Goal: Information Seeking & Learning: Learn about a topic

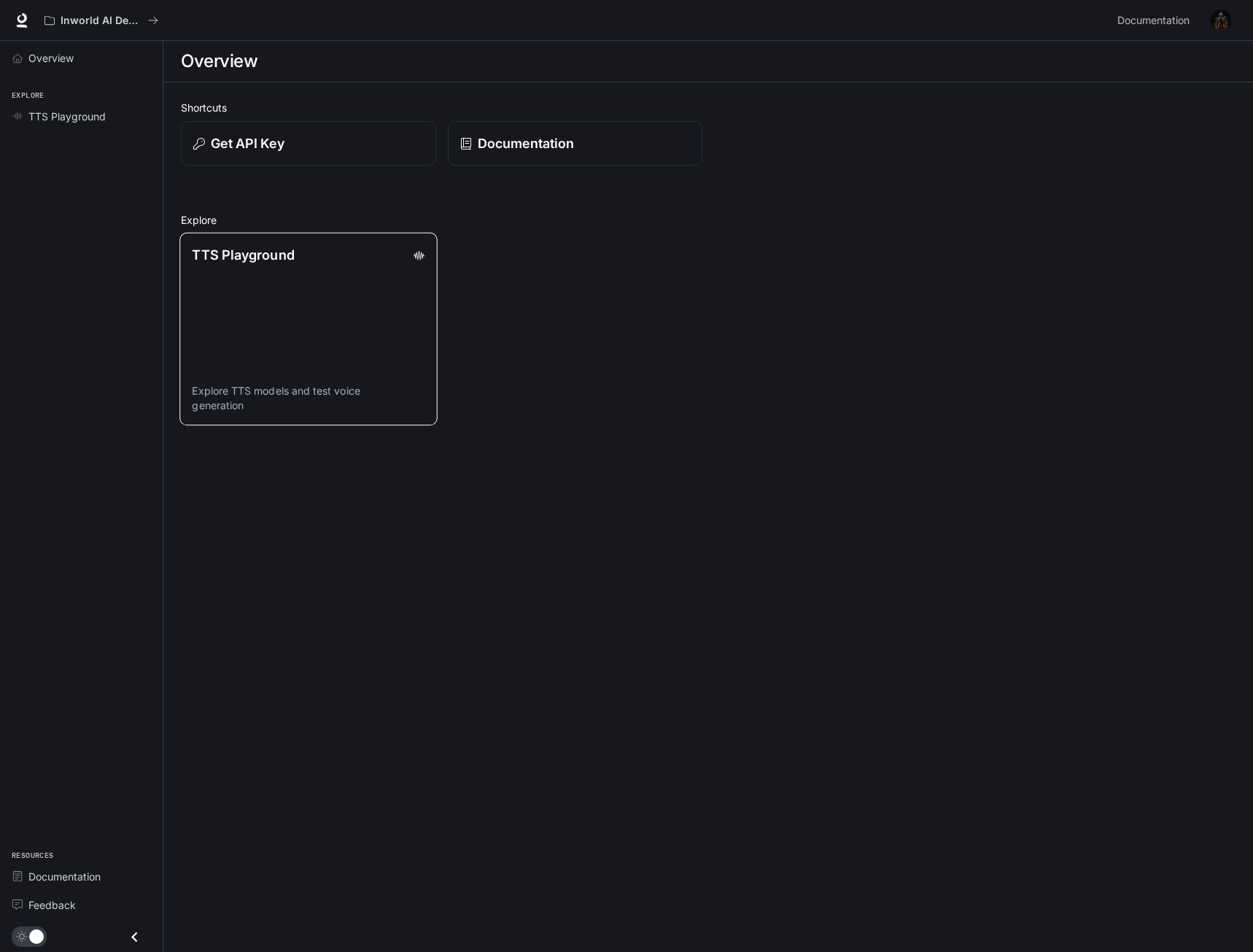
click at [237, 319] on link "TTS Playground Explore TTS models and test voice generation" at bounding box center [308, 329] width 258 height 193
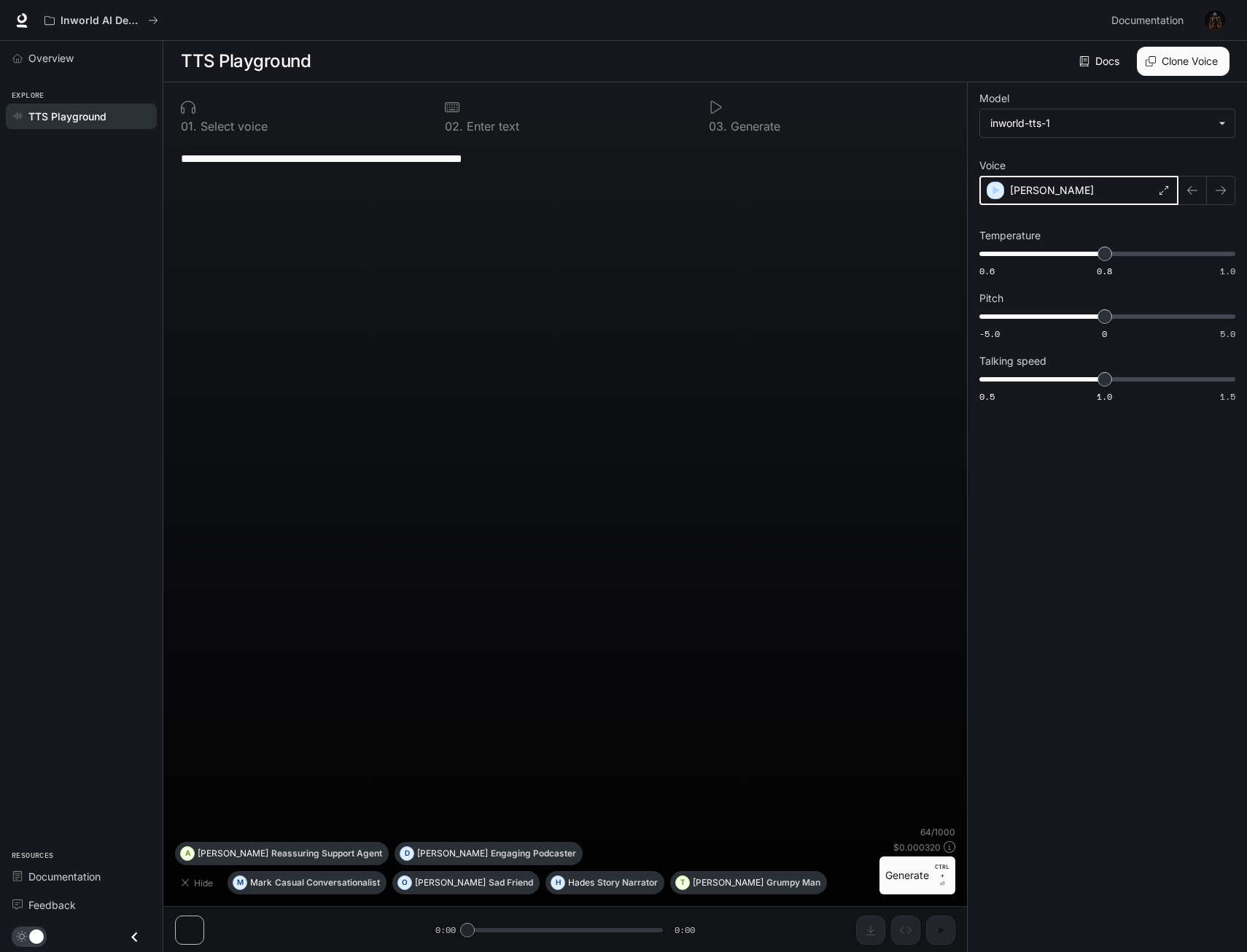
click at [1000, 191] on icon "button" at bounding box center [995, 190] width 15 height 15
click at [859, 520] on div "**********" at bounding box center [565, 483] width 780 height 685
click at [994, 191] on icon "button" at bounding box center [997, 191] width 7 height 9
click at [1163, 192] on icon at bounding box center [1165, 191] width 9 height 9
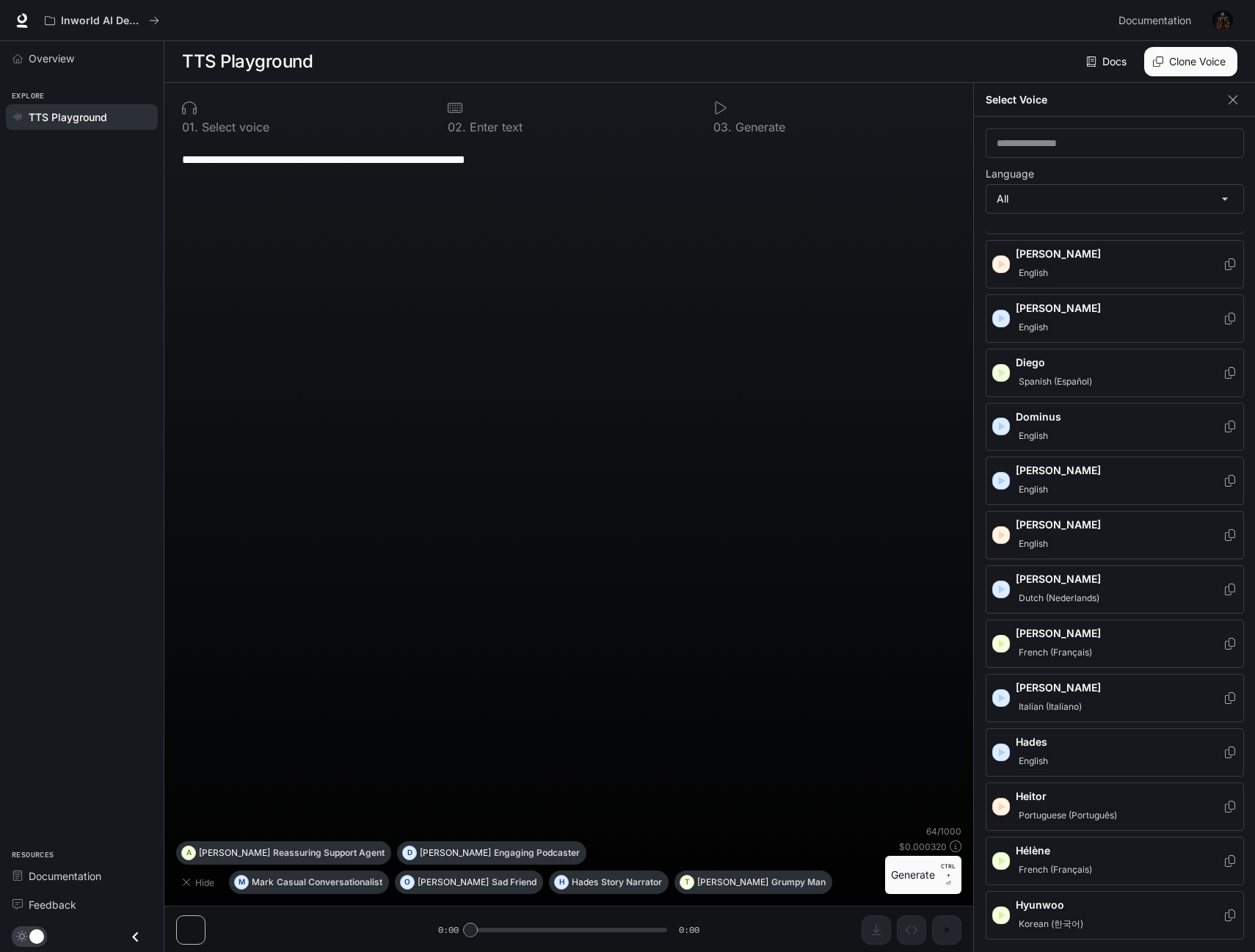
scroll to position [293, 0]
drag, startPoint x: 1002, startPoint y: 420, endPoint x: 1015, endPoint y: 437, distance: 21.4
click at [1002, 420] on icon "button" at bounding box center [1001, 423] width 15 height 15
drag, startPoint x: 1000, startPoint y: 476, endPoint x: 1009, endPoint y: 478, distance: 9.2
click at [1001, 478] on icon "button" at bounding box center [1002, 478] width 7 height 9
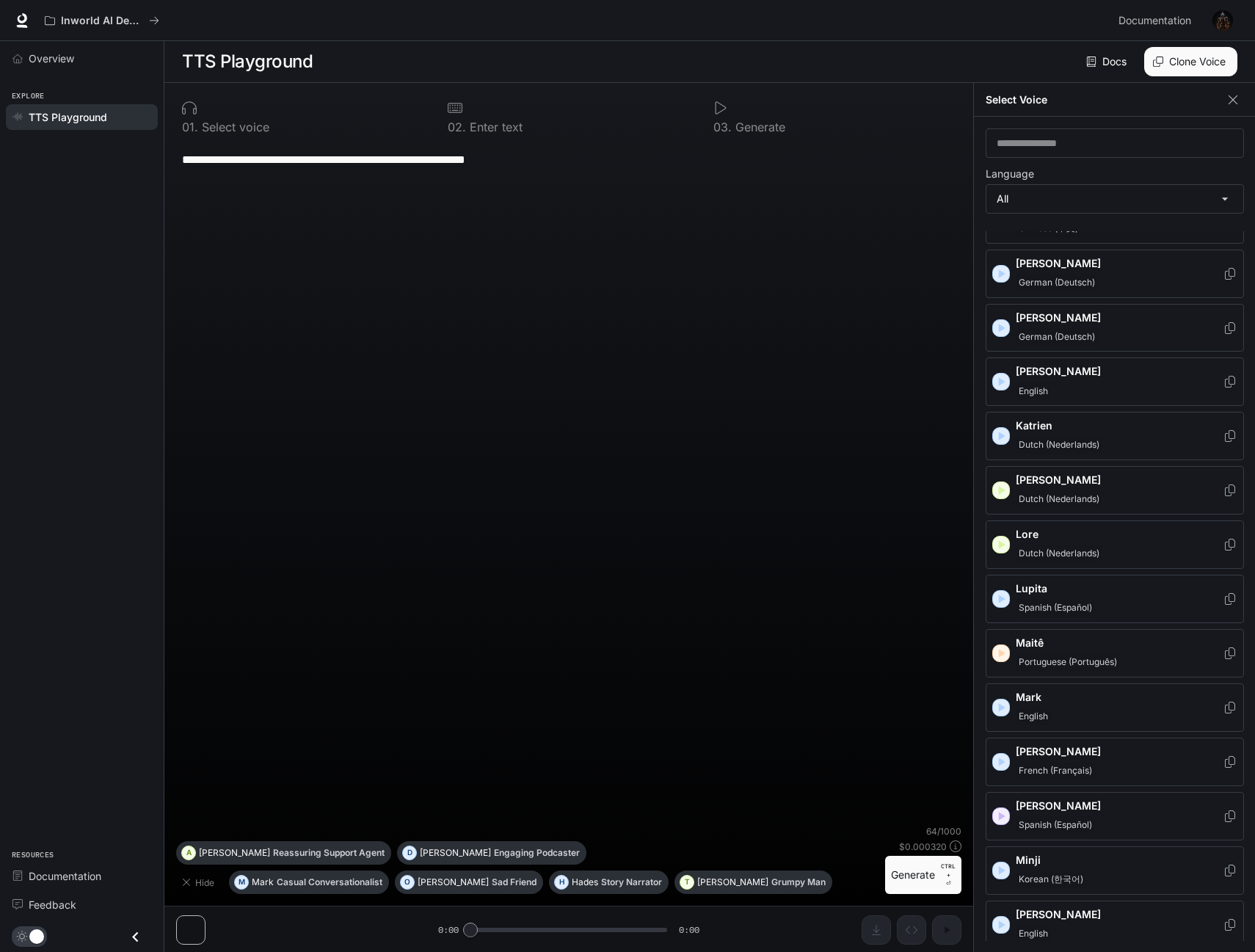
scroll to position [1028, 0]
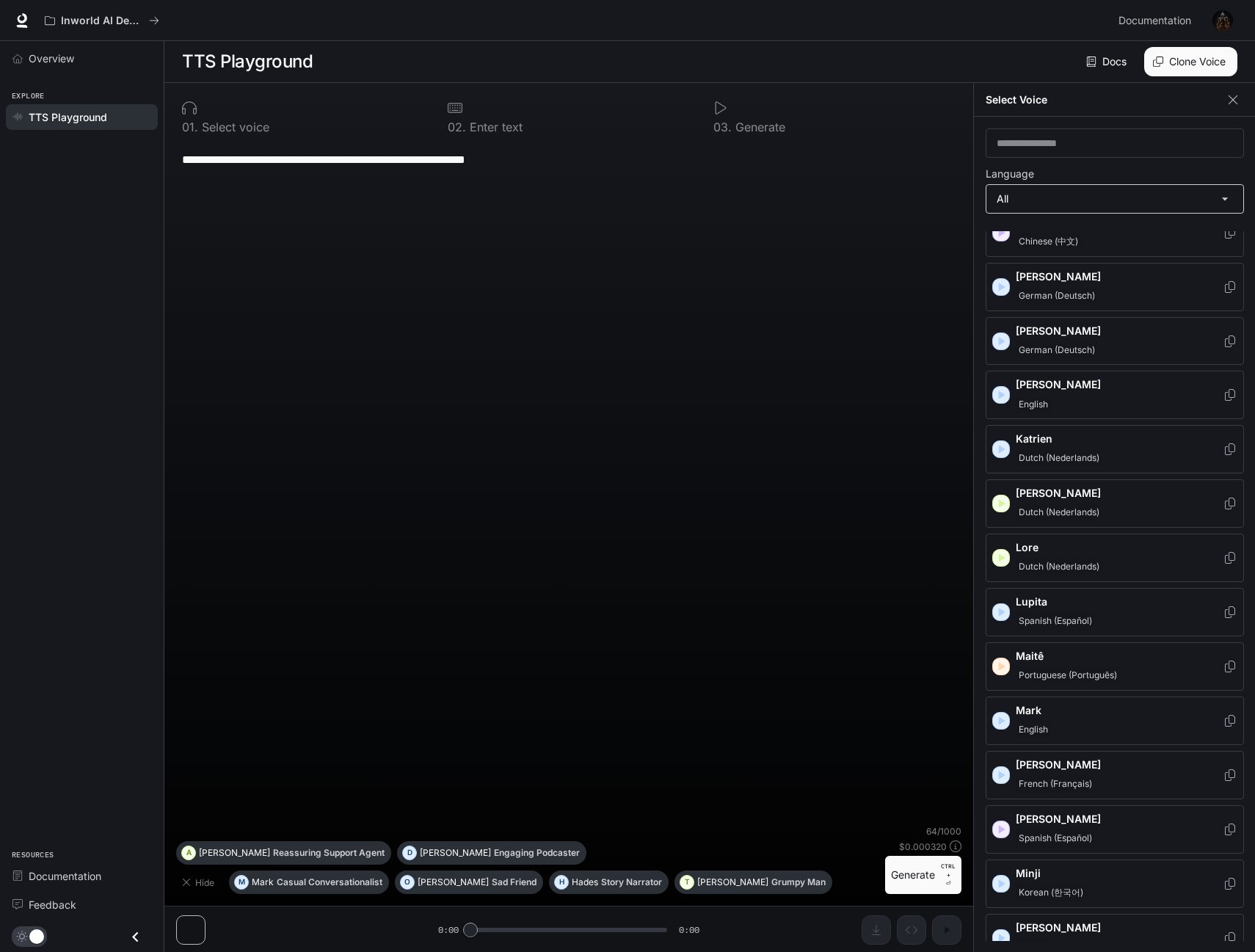
click at [1011, 200] on body "**********" at bounding box center [628, 476] width 1255 height 953
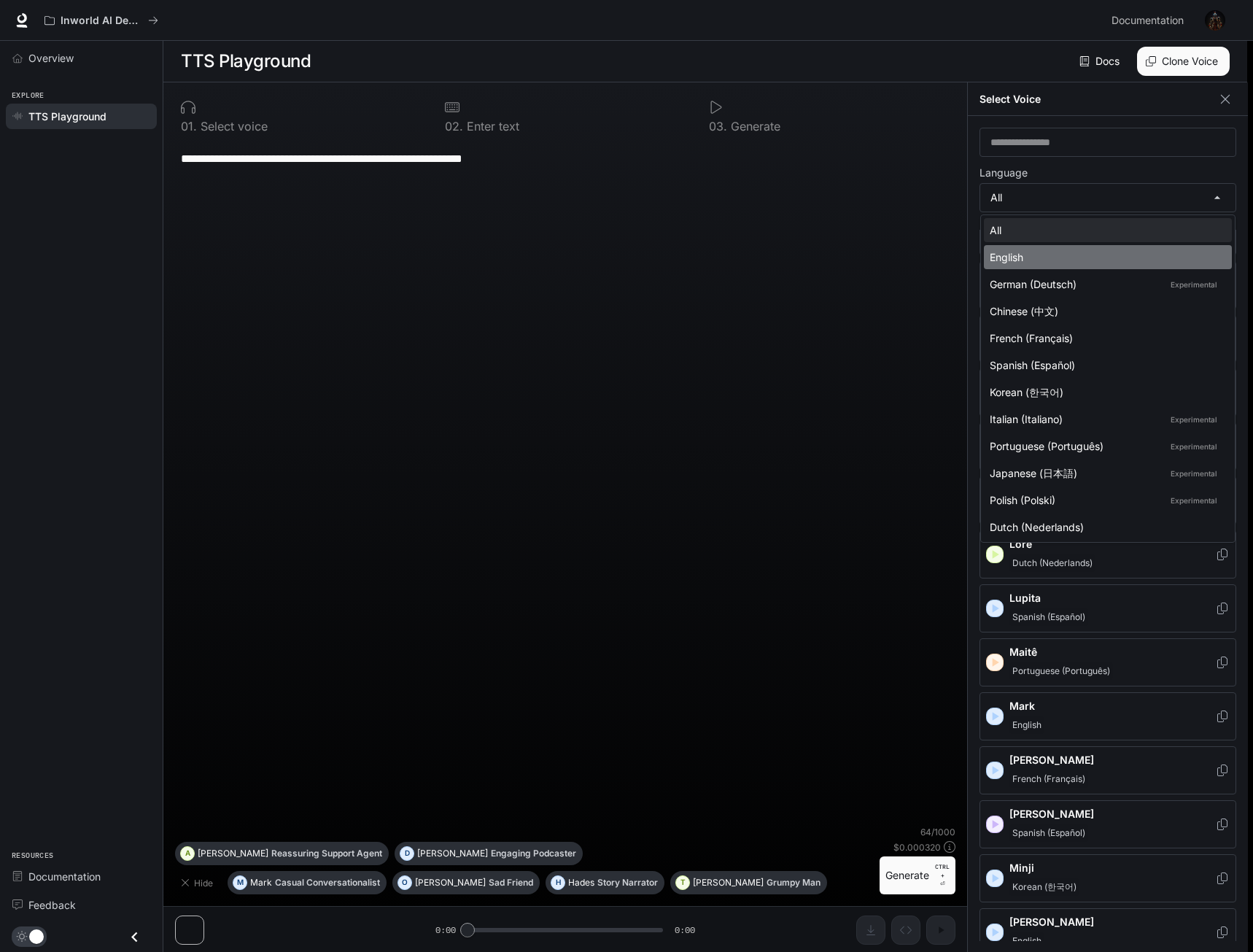
click at [1054, 261] on div "English" at bounding box center [1105, 257] width 230 height 16
type input "*****"
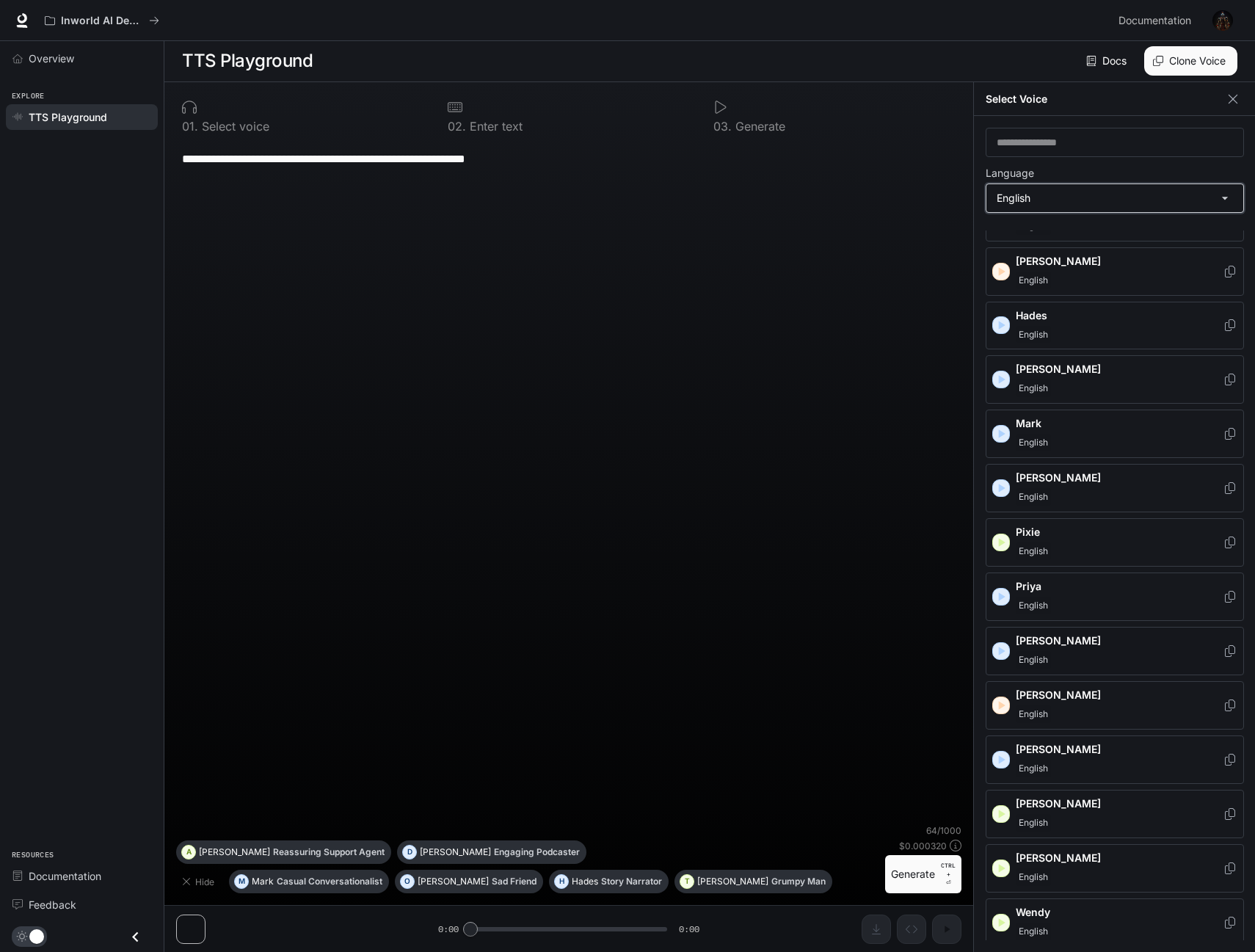
scroll to position [7, 0]
click at [1003, 863] on icon "button" at bounding box center [1001, 868] width 15 height 15
click at [1008, 649] on icon "button" at bounding box center [1001, 651] width 15 height 15
click at [1002, 540] on icon "button" at bounding box center [1001, 542] width 15 height 15
click at [1003, 481] on icon "button" at bounding box center [1001, 488] width 15 height 15
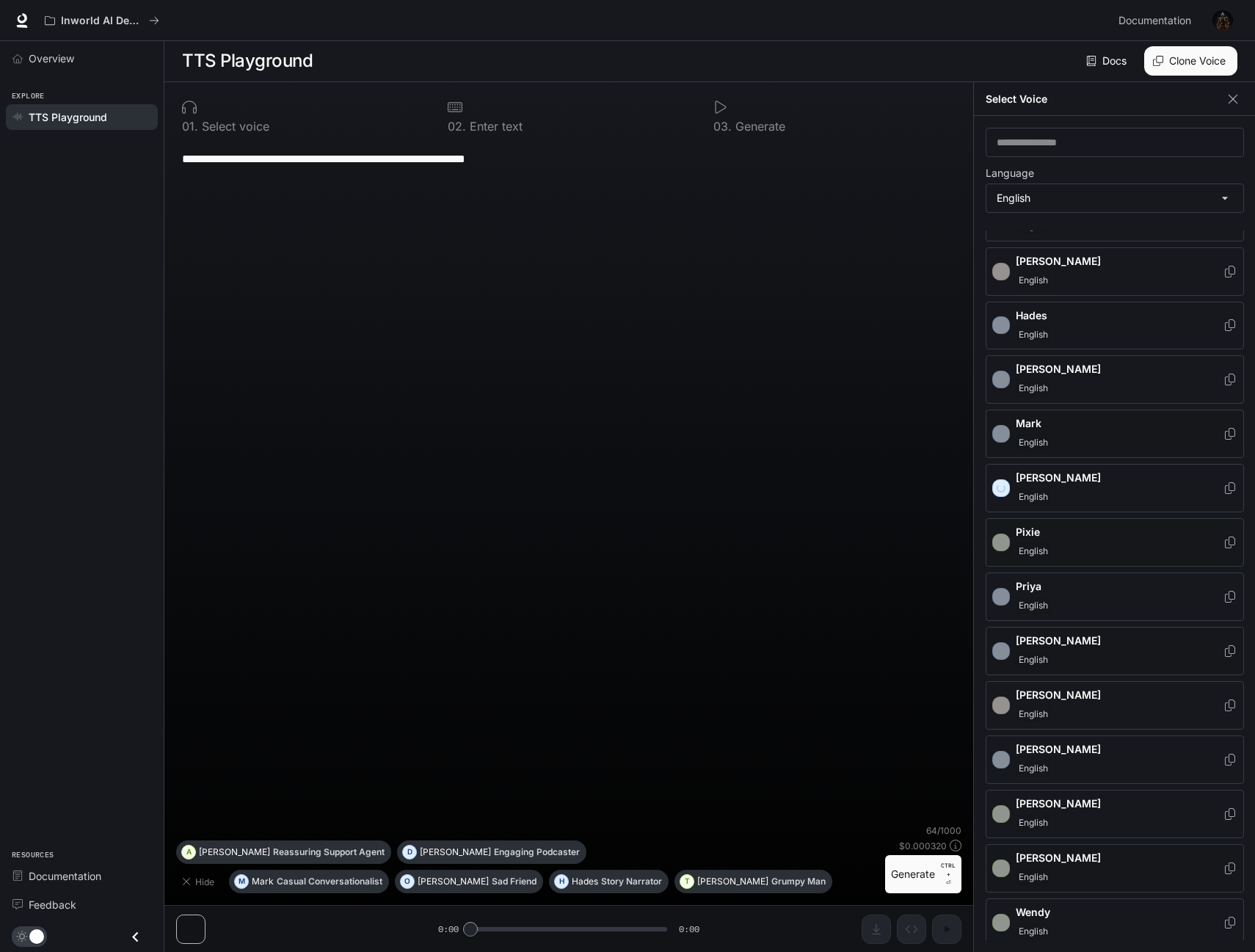
click at [1006, 430] on div "[PERSON_NAME]" at bounding box center [1115, 434] width 259 height 49
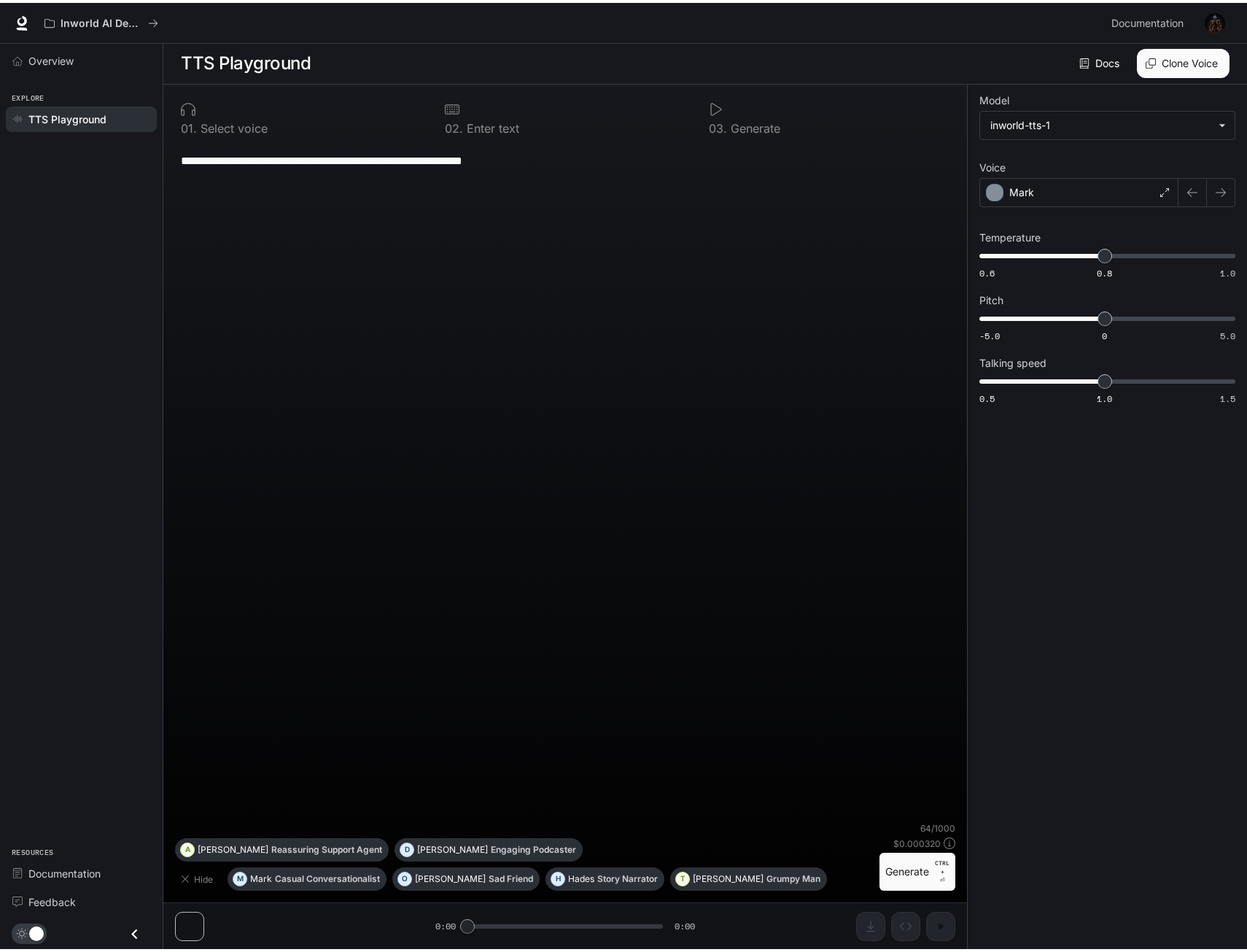
scroll to position [1, 0]
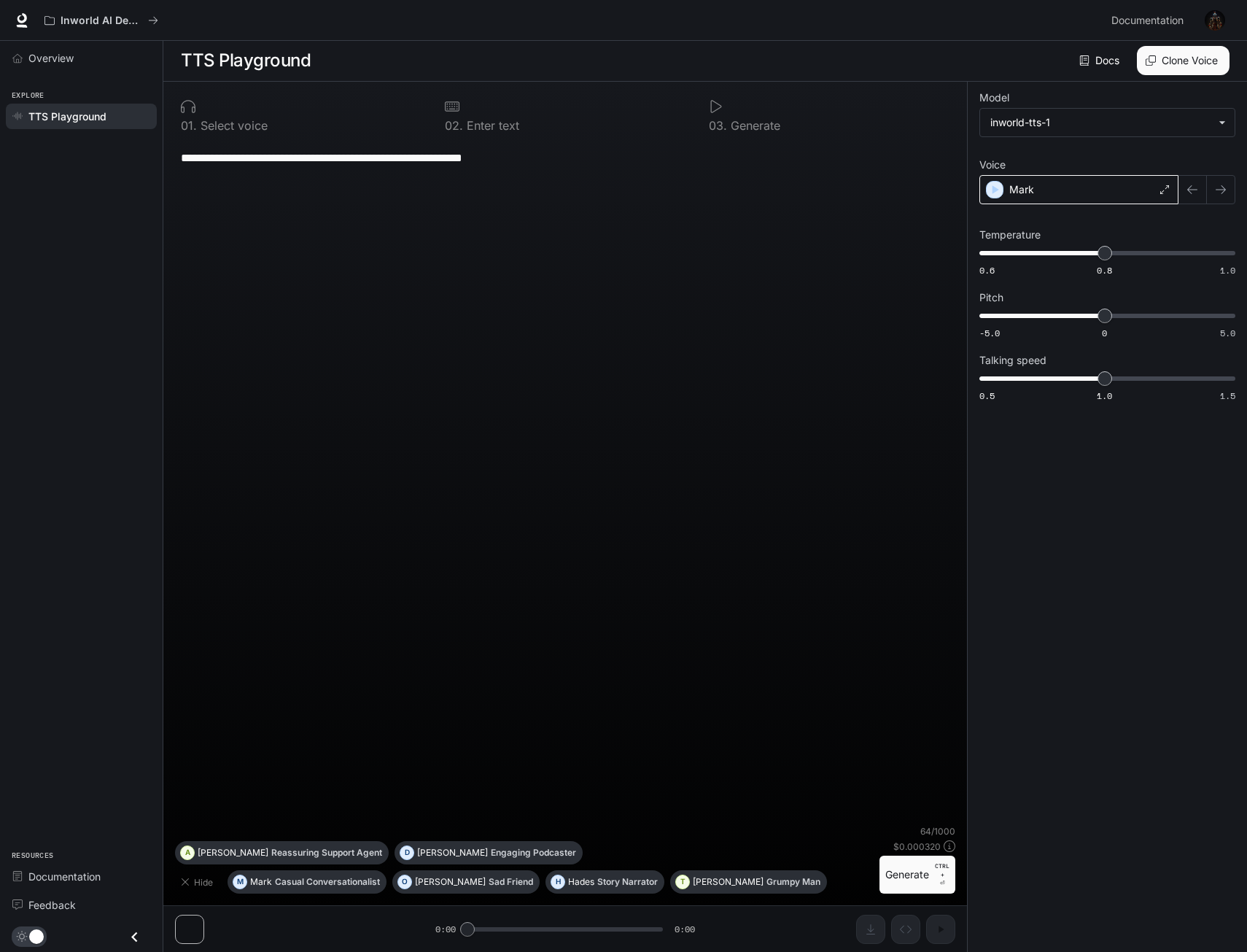
click at [1023, 190] on p "Mark" at bounding box center [1021, 189] width 25 height 15
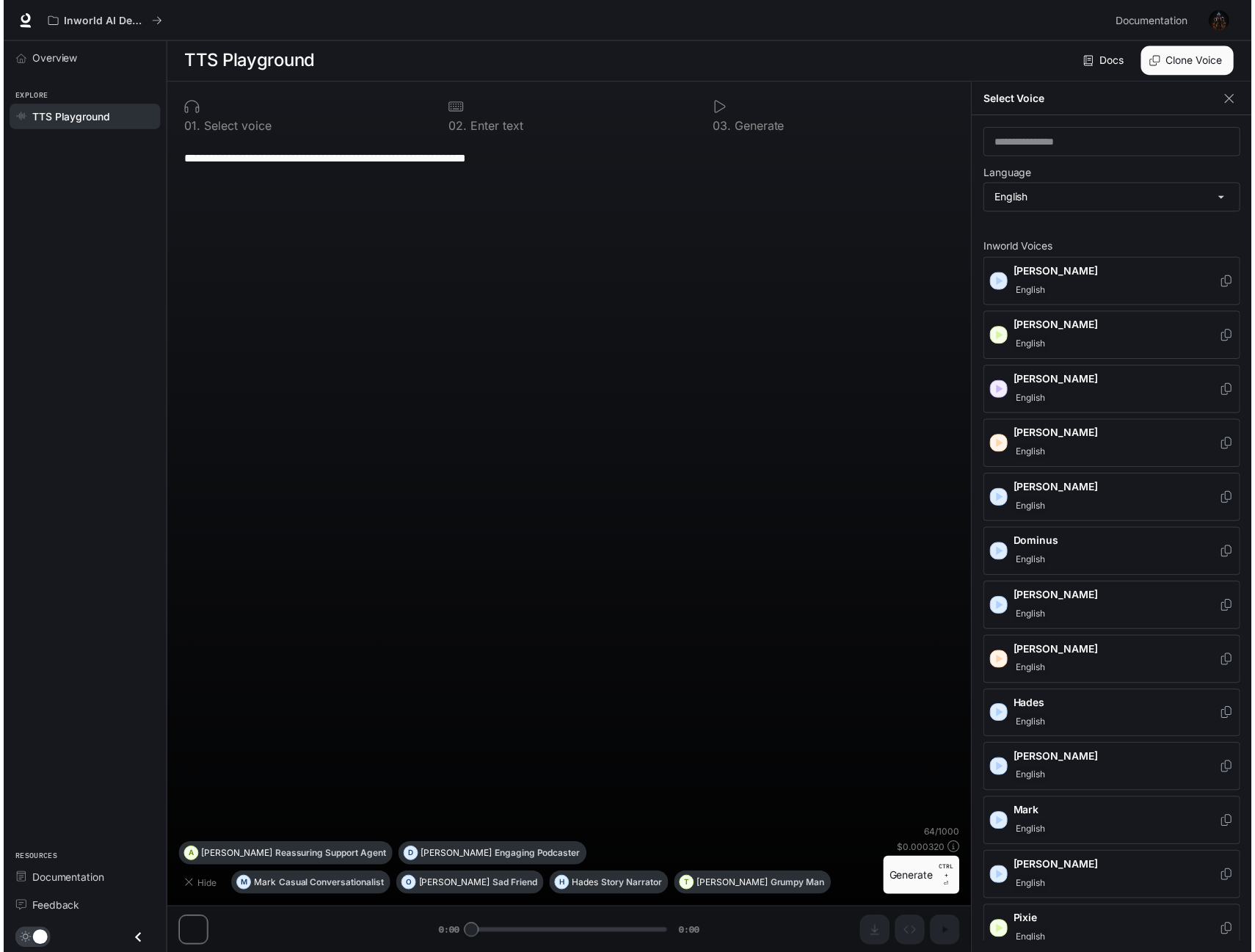
scroll to position [7, 0]
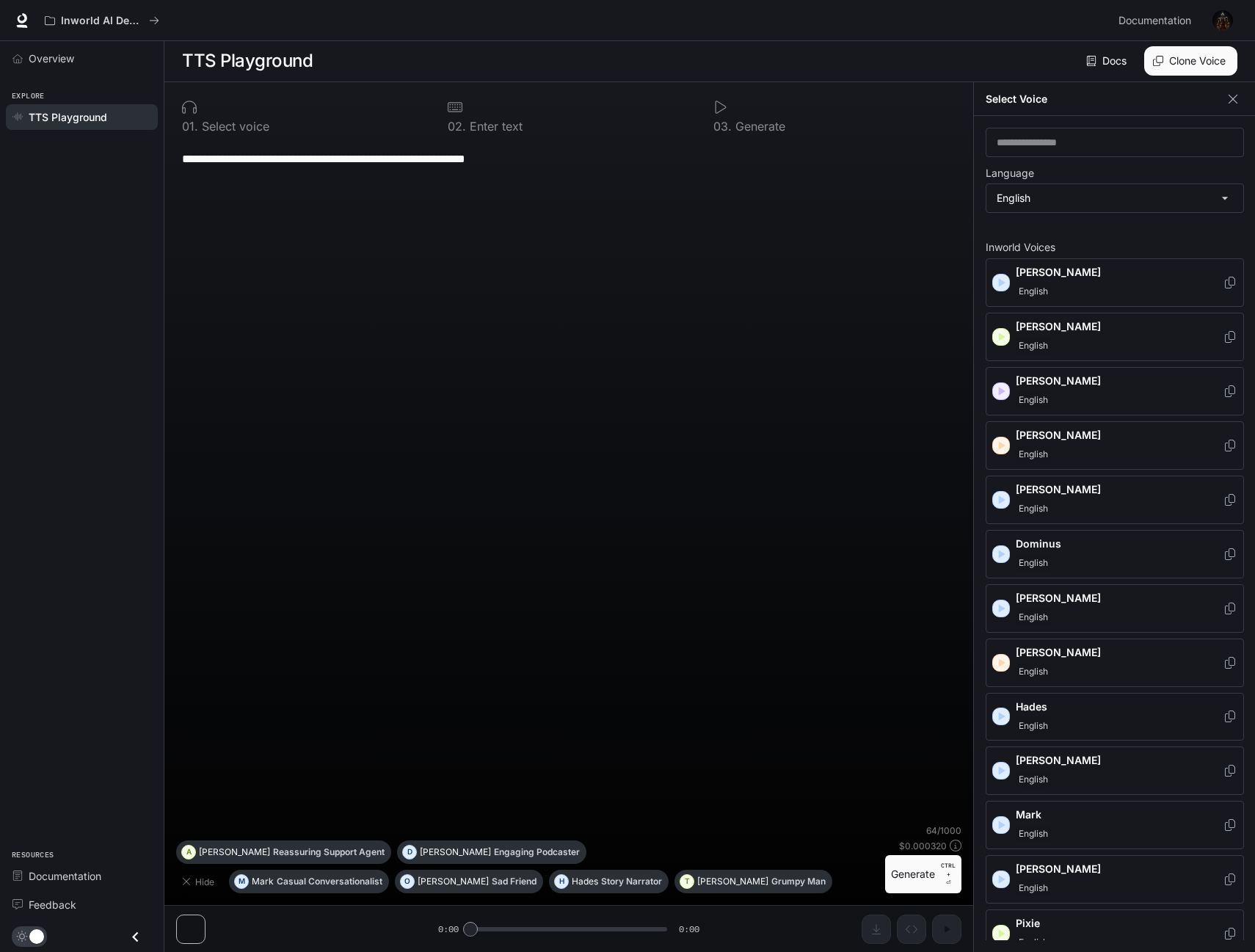
click at [1006, 717] on icon "button" at bounding box center [1001, 716] width 15 height 15
click at [1049, 706] on p "Hades" at bounding box center [1119, 706] width 207 height 15
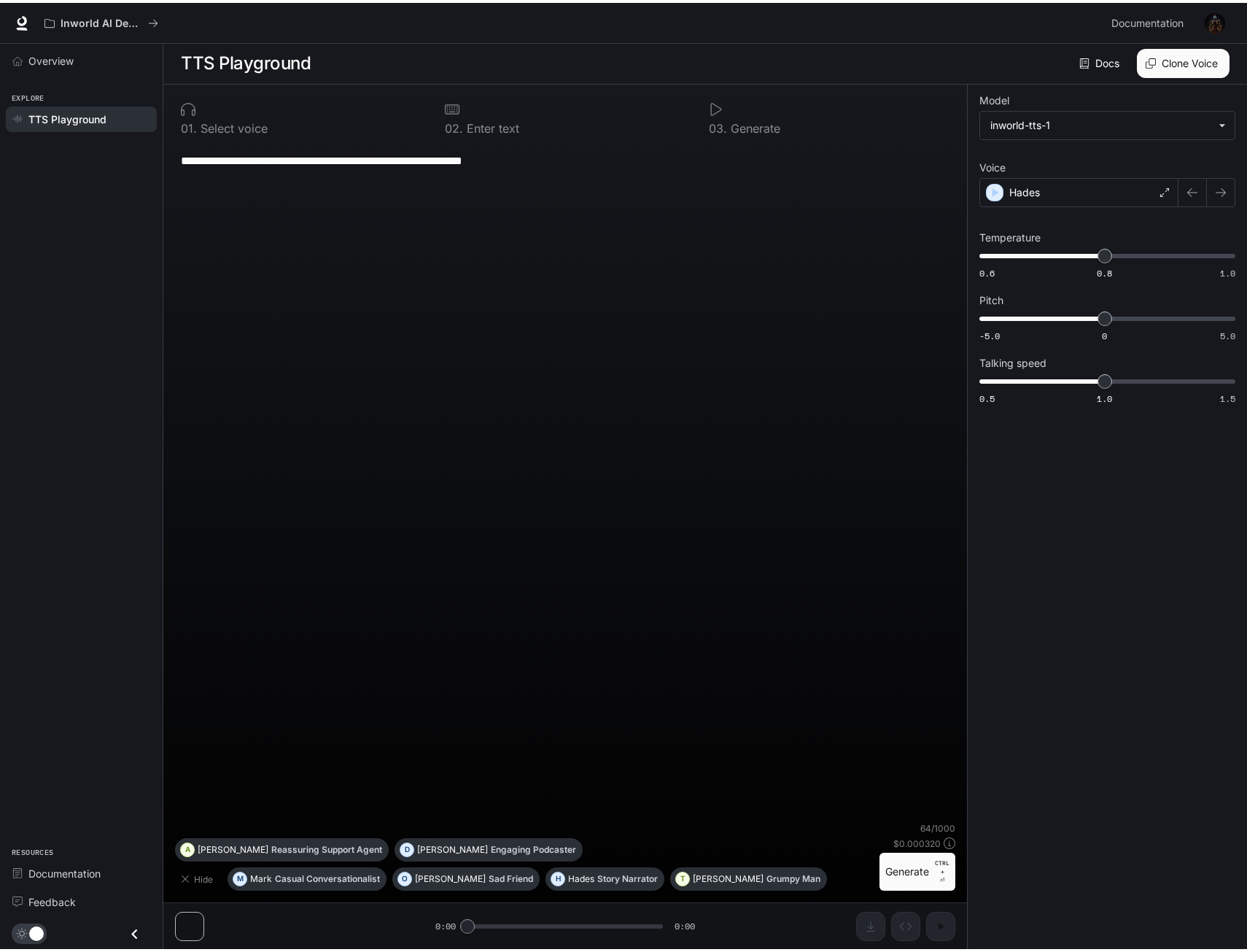
scroll to position [1, 0]
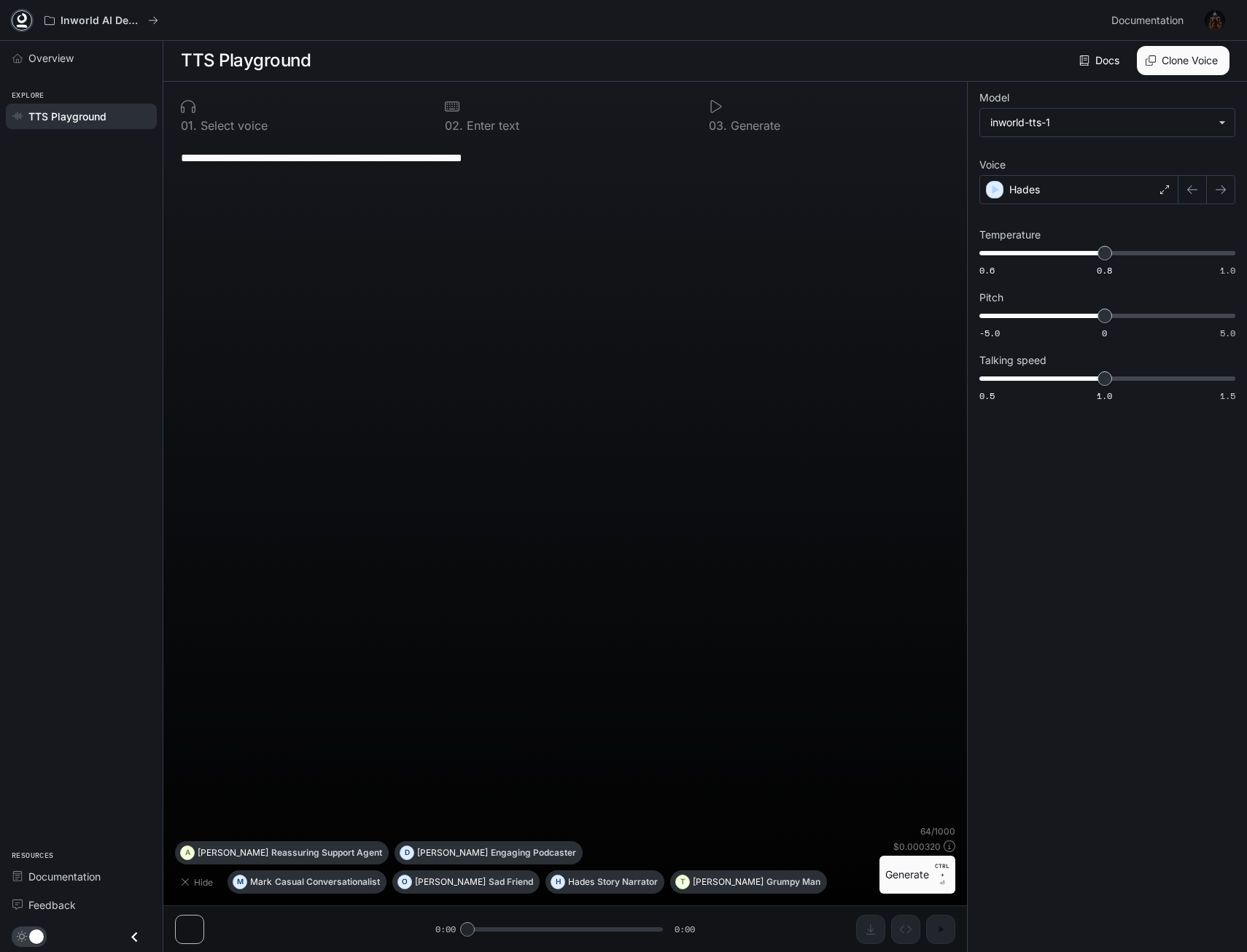
click at [20, 12] on link at bounding box center [22, 21] width 21 height 21
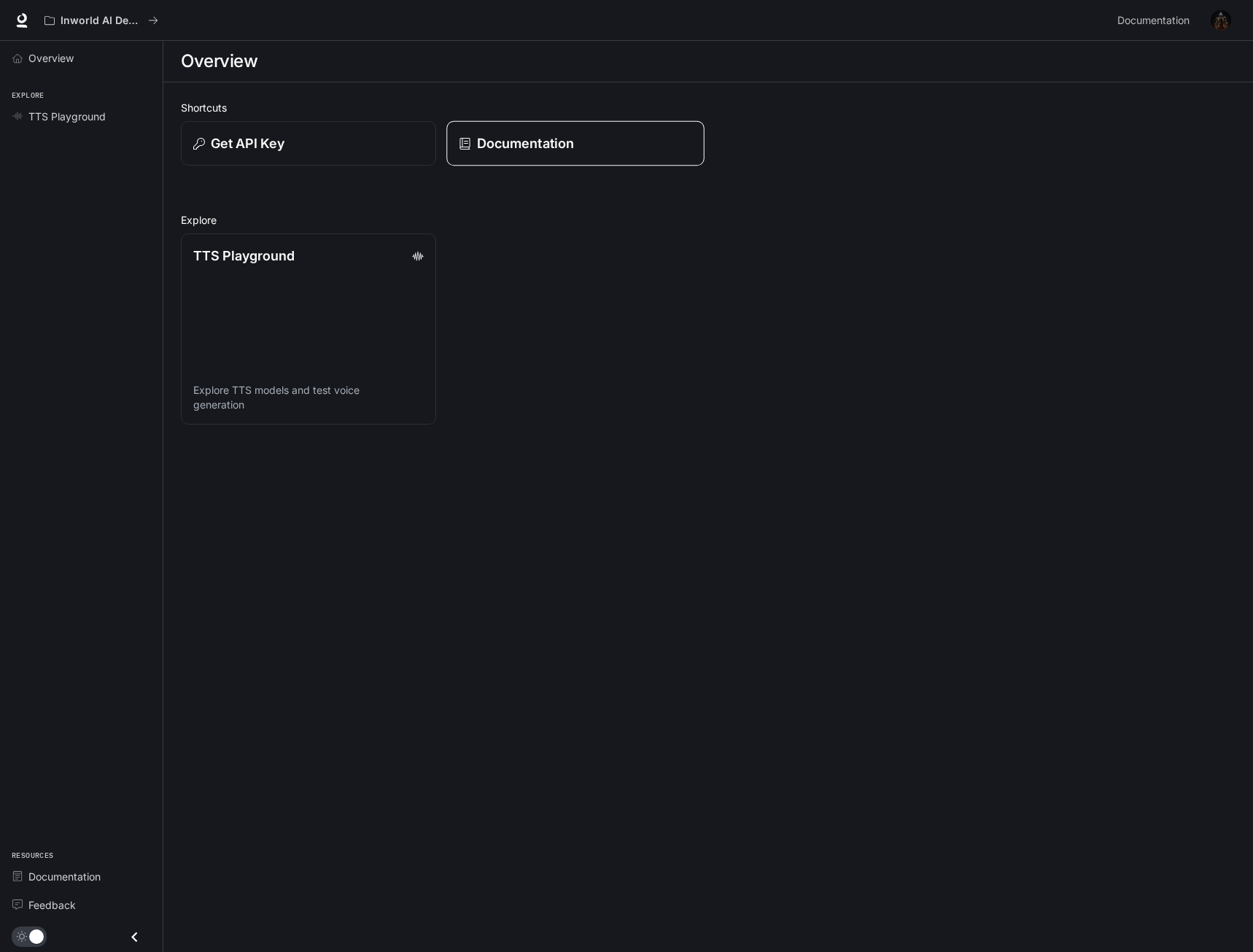
click at [538, 150] on p "Documentation" at bounding box center [524, 143] width 97 height 20
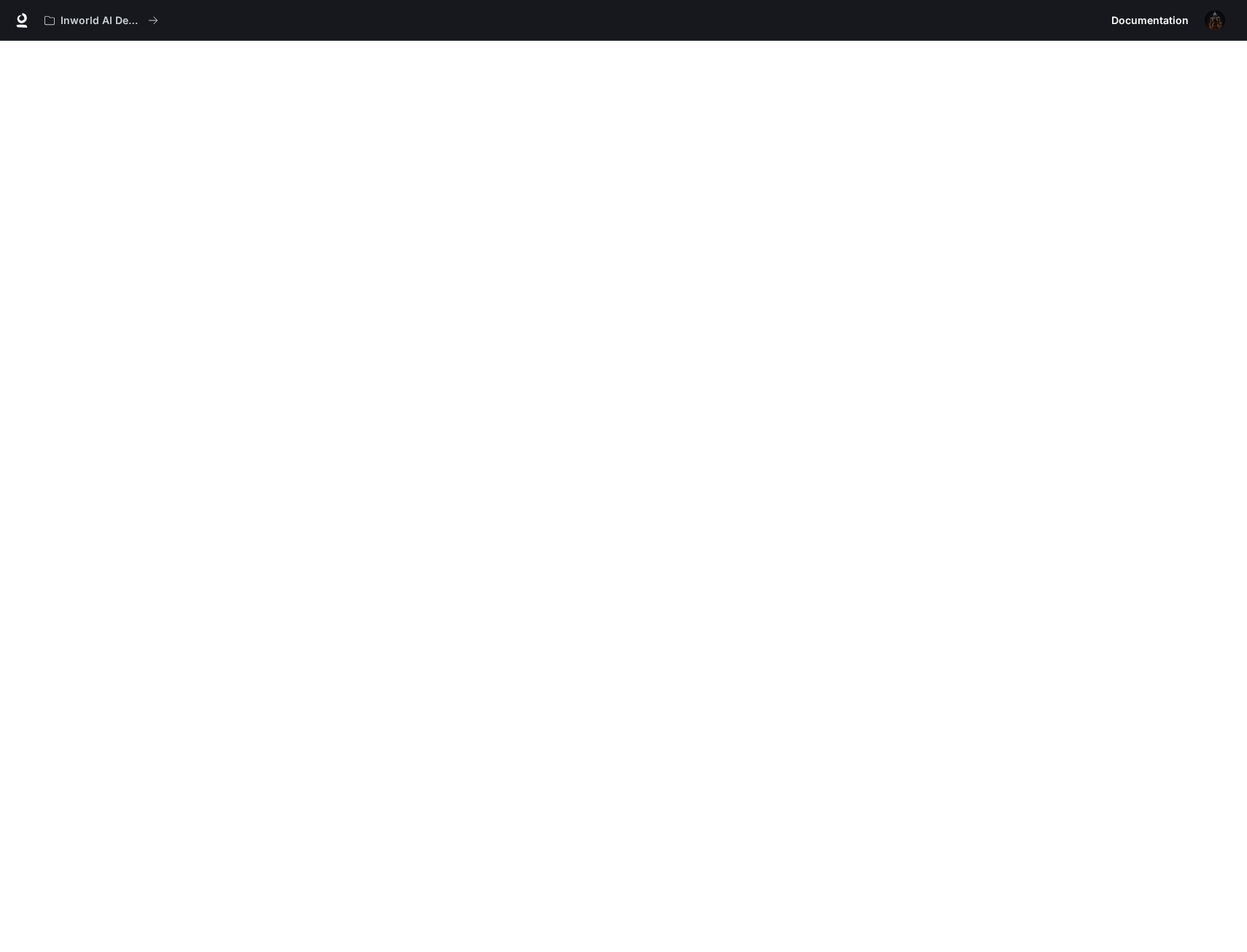
scroll to position [41, 0]
